Goal: Complete application form: Complete application form

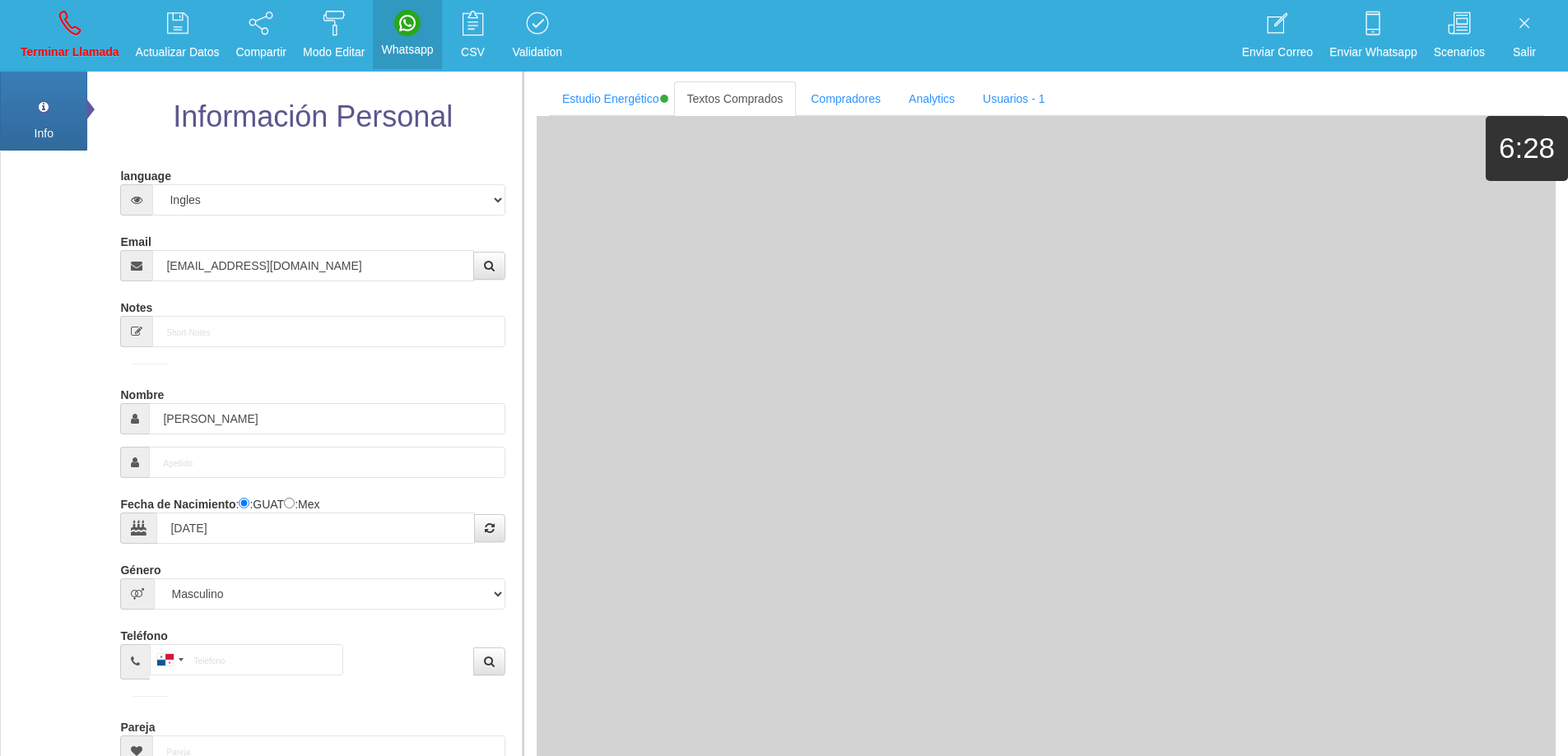
select select "4"
select select "1"
click at [77, 28] on icon at bounding box center [70, 22] width 22 height 26
select select "0"
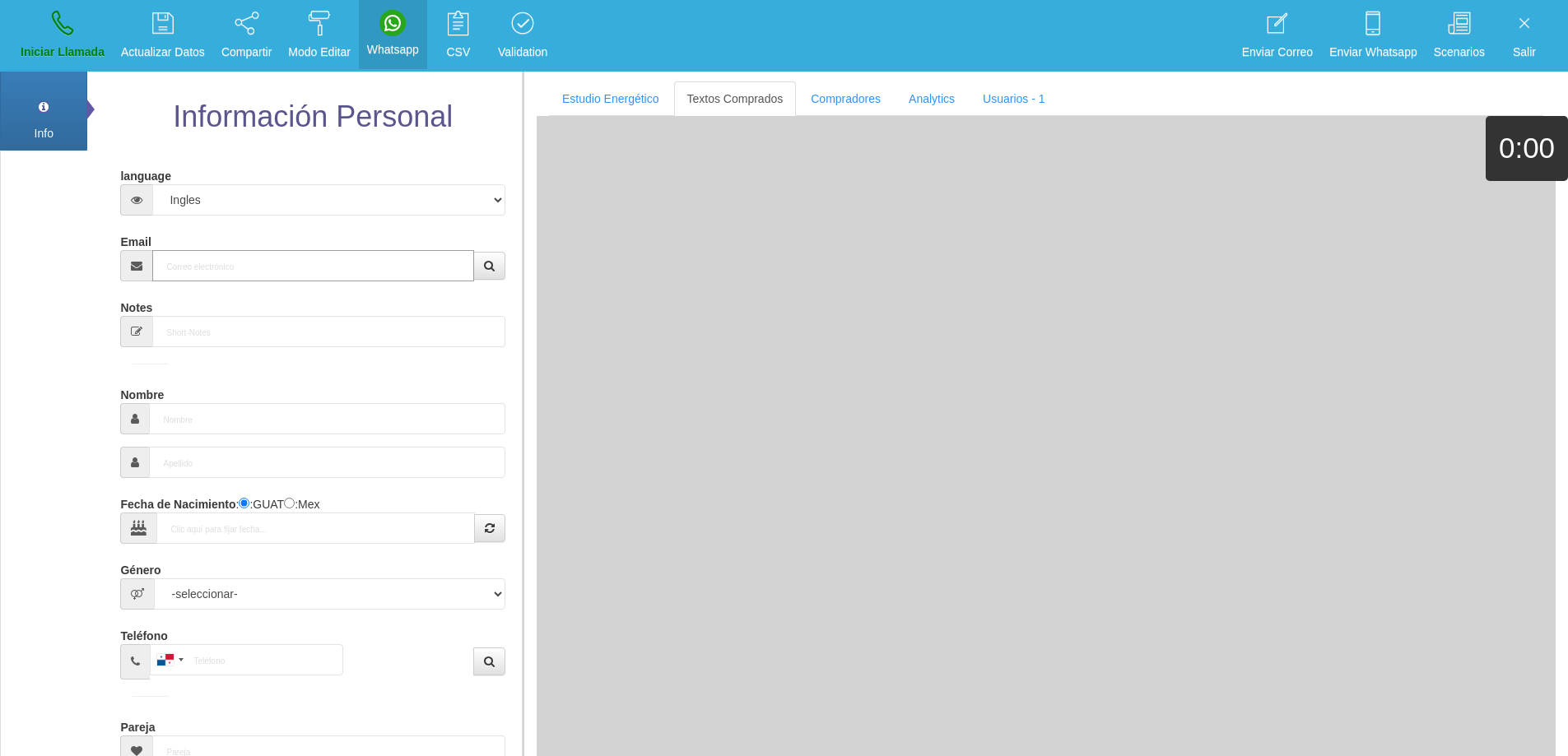
click at [295, 252] on input "Email" at bounding box center [313, 266] width 321 height 31
paste input "[EMAIL_ADDRESS][DOMAIN_NAME]"
type input "[EMAIL_ADDRESS][DOMAIN_NAME]"
click at [484, 264] on icon "button" at bounding box center [489, 266] width 11 height 12
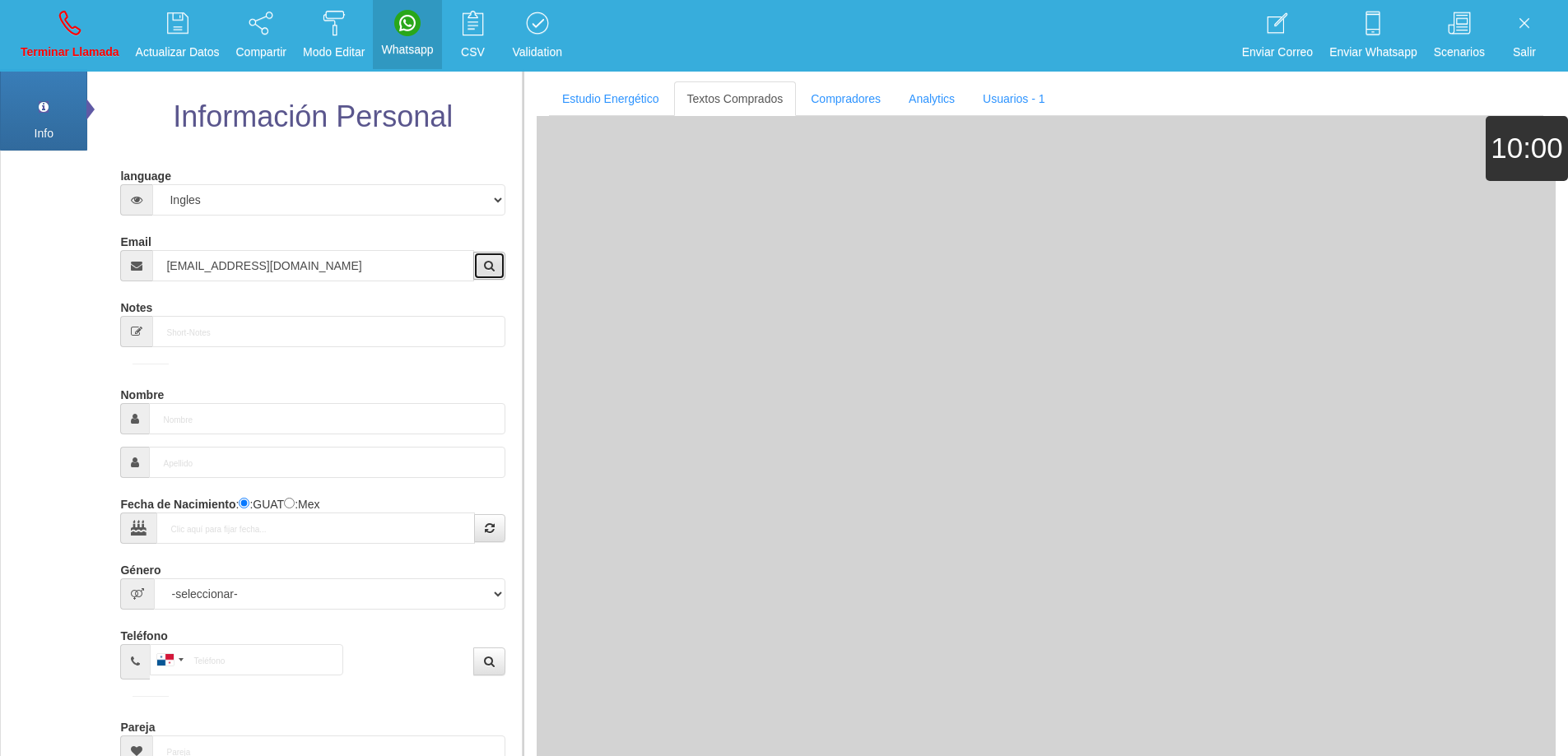
type input "24 Dic 1954"
select select "1"
type input "Comprador bajo"
type input "Delfín"
select select "1"
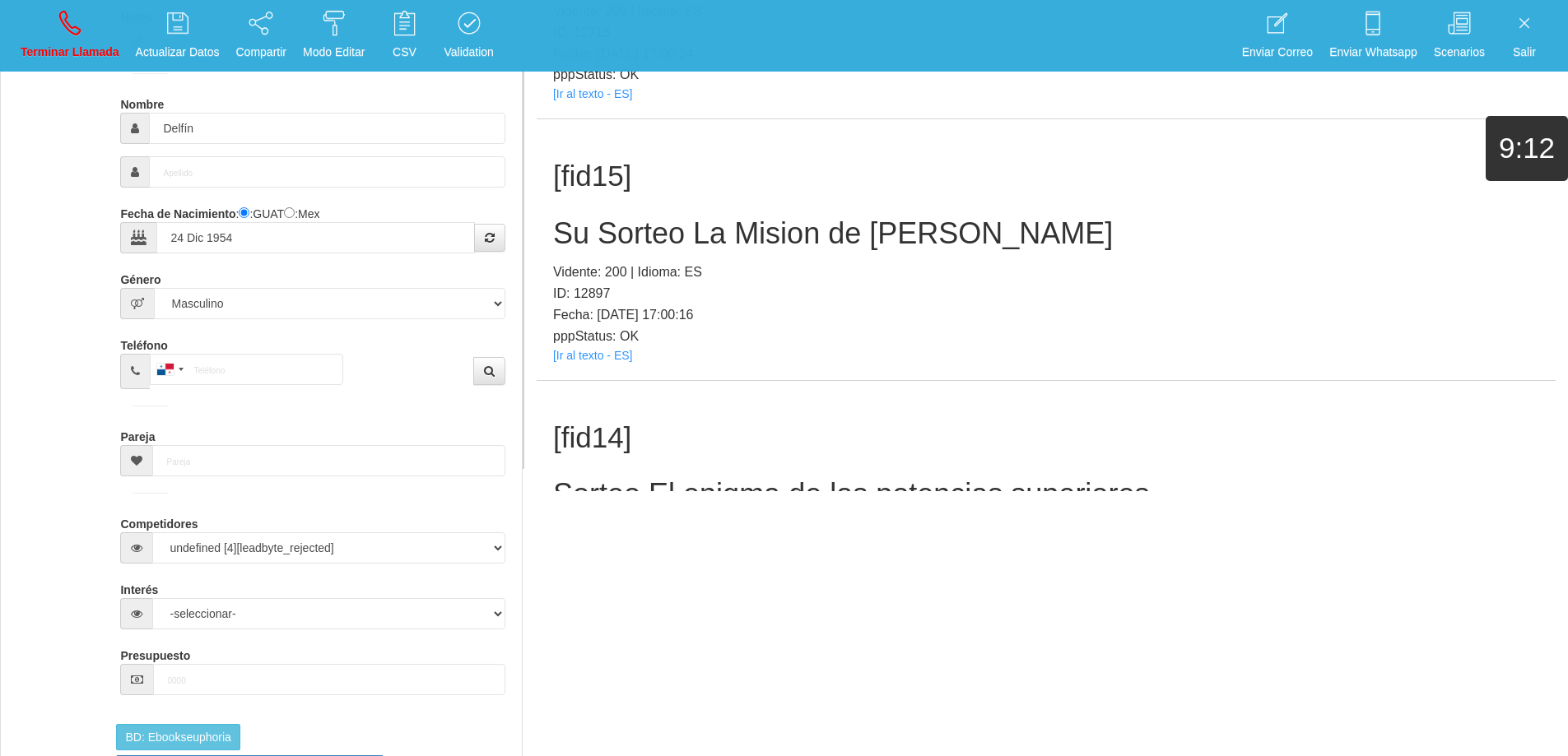
scroll to position [164, 0]
